Goal: Task Accomplishment & Management: Use online tool/utility

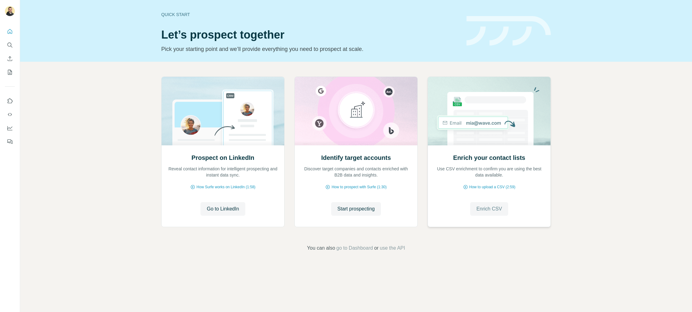
click at [484, 208] on span "Enrich CSV" at bounding box center [489, 208] width 26 height 7
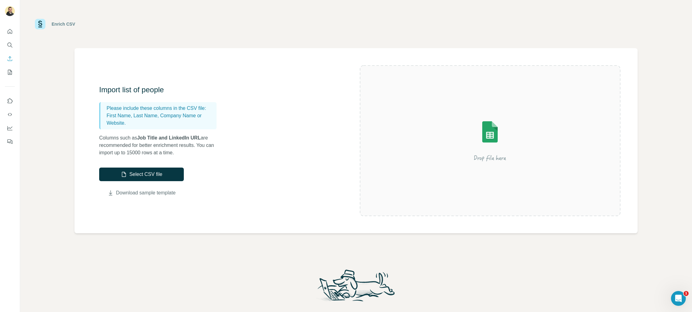
click at [131, 193] on link "Download sample template" at bounding box center [146, 192] width 60 height 7
drag, startPoint x: 108, startPoint y: 109, endPoint x: 159, endPoint y: 123, distance: 52.7
click at [159, 123] on div "Please include these columns in the CSV file: First Name, Last Name, Company Na…" at bounding box center [157, 115] width 117 height 27
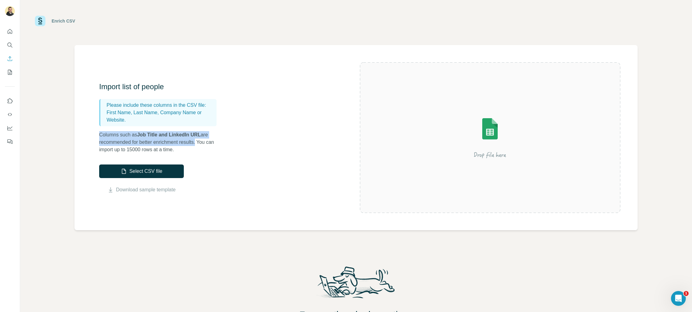
scroll to position [5, 0]
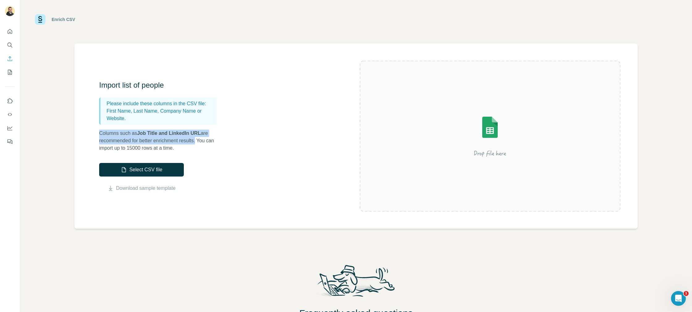
drag, startPoint x: 100, startPoint y: 137, endPoint x: 203, endPoint y: 141, distance: 102.6
click at [203, 141] on p "Columns such as Job Title and LinkedIn URL are recommended for better enrichmen…" at bounding box center [160, 141] width 123 height 22
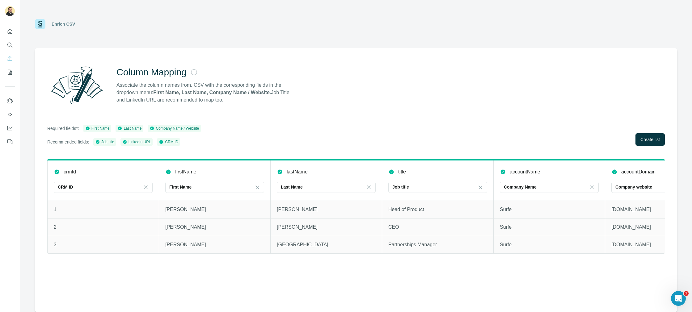
scroll to position [0, 0]
drag, startPoint x: 175, startPoint y: 172, endPoint x: 192, endPoint y: 192, distance: 26.3
click at [199, 171] on div "firstName" at bounding box center [214, 171] width 99 height 7
click at [181, 189] on p "First Name" at bounding box center [180, 187] width 22 height 6
drag, startPoint x: 230, startPoint y: 144, endPoint x: 228, endPoint y: 152, distance: 8.3
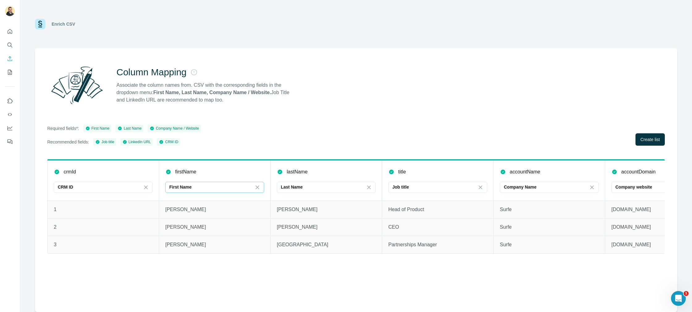
click at [230, 144] on div "Required fields*: First Name Last Name Company Name / Website Recommended field…" at bounding box center [355, 135] width 617 height 21
drag, startPoint x: 174, startPoint y: 171, endPoint x: 210, endPoint y: 171, distance: 35.5
click at [211, 171] on div "firstName" at bounding box center [214, 171] width 99 height 7
click at [207, 171] on div "firstName" at bounding box center [214, 171] width 99 height 7
drag, startPoint x: 176, startPoint y: 172, endPoint x: 169, endPoint y: 172, distance: 6.8
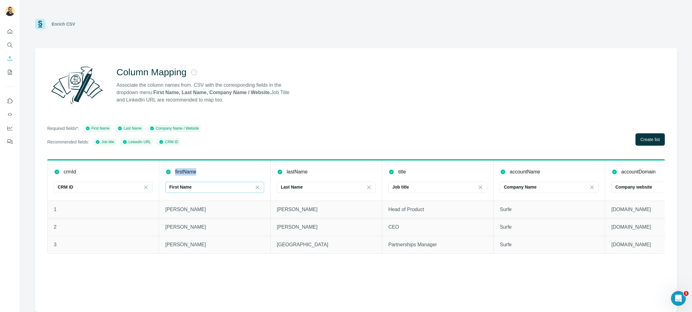
click at [169, 172] on div "firstName" at bounding box center [214, 171] width 99 height 7
click at [182, 171] on p "firstName" at bounding box center [185, 171] width 21 height 7
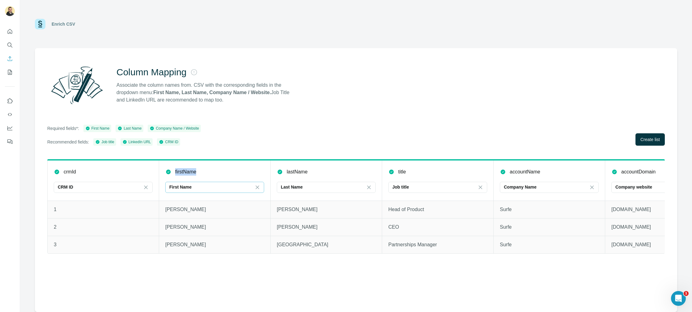
click at [176, 171] on p "firstName" at bounding box center [185, 171] width 21 height 7
click at [179, 172] on p "firstName" at bounding box center [185, 171] width 21 height 7
drag, startPoint x: 179, startPoint y: 172, endPoint x: 178, endPoint y: 177, distance: 5.0
click at [179, 173] on p "firstName" at bounding box center [185, 171] width 21 height 7
click at [308, 144] on div "Required fields*: First Name Last Name Company Name / Website Recommended field…" at bounding box center [355, 135] width 617 height 21
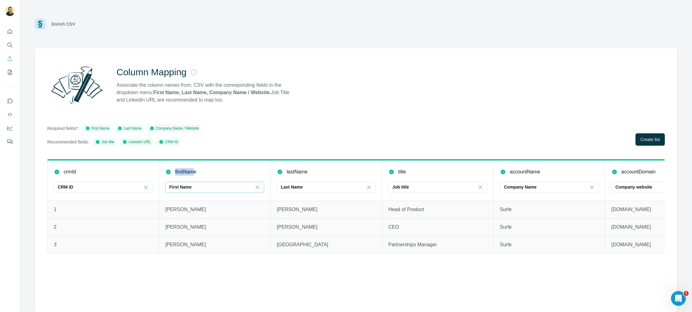
drag, startPoint x: 175, startPoint y: 172, endPoint x: 194, endPoint y: 171, distance: 19.1
click at [194, 171] on p "firstName" at bounding box center [185, 171] width 21 height 7
click at [226, 173] on div "firstName" at bounding box center [214, 171] width 99 height 7
drag, startPoint x: 585, startPoint y: 113, endPoint x: 611, endPoint y: 121, distance: 27.7
click at [585, 113] on div "Column Mapping Associate the column names from. CSV with the corresponding fiel…" at bounding box center [356, 180] width 642 height 264
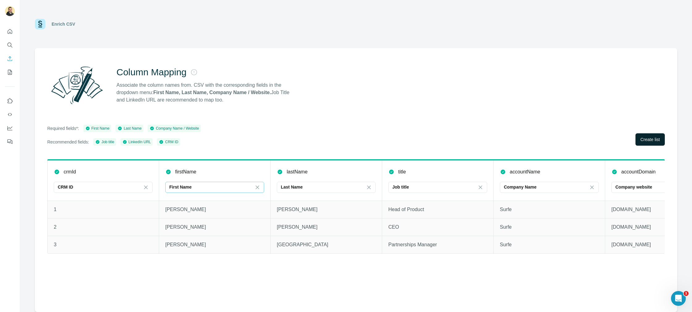
click at [641, 138] on span "Create list" at bounding box center [649, 139] width 19 height 6
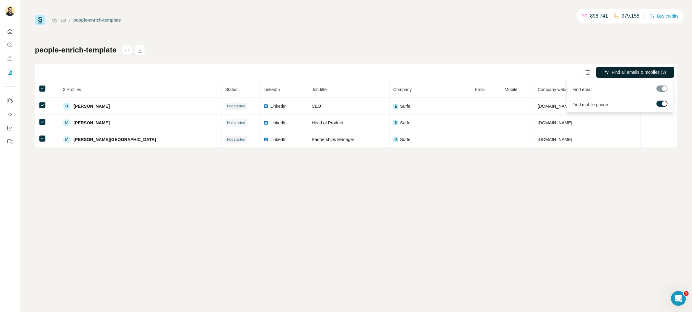
click at [642, 71] on span "Find all emails & mobiles (3)" at bounding box center [638, 72] width 54 height 6
